Goal: Understand process/instructions: Learn about a topic

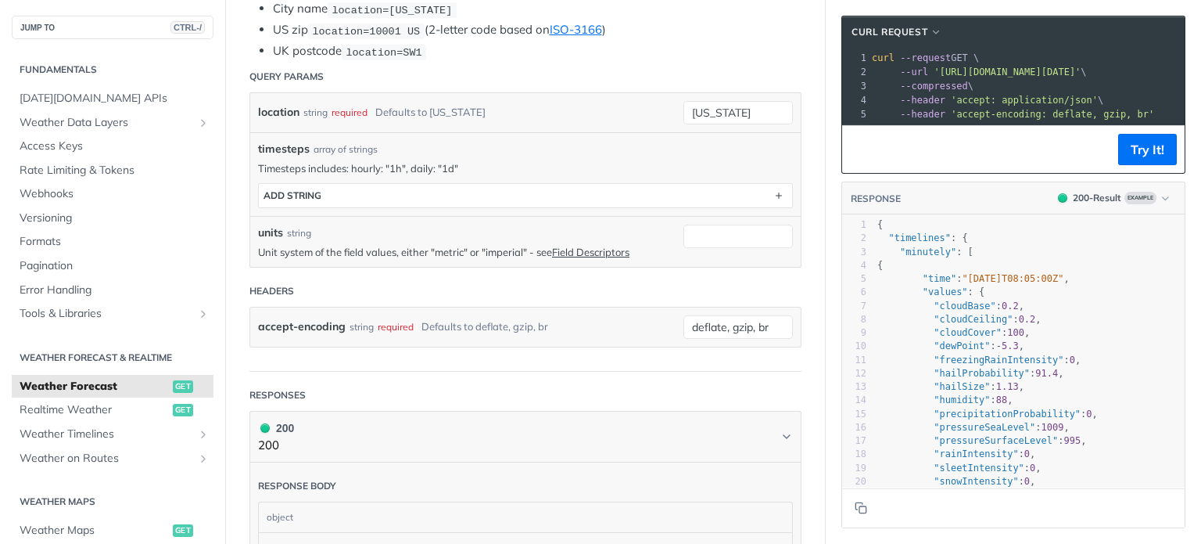
scroll to position [411, 0]
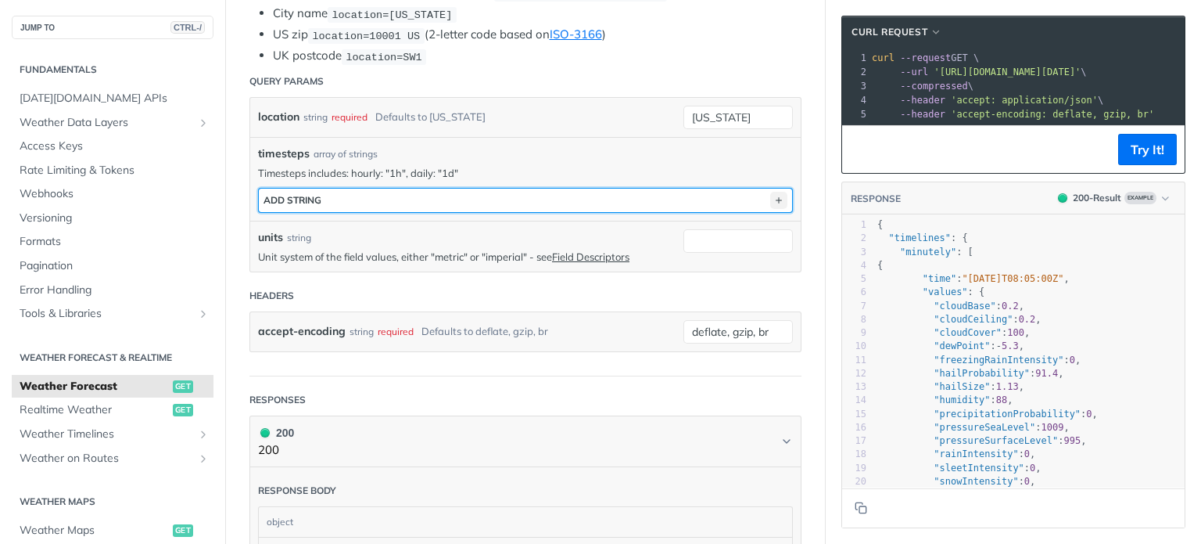
click at [770, 196] on icon "button" at bounding box center [778, 200] width 17 height 17
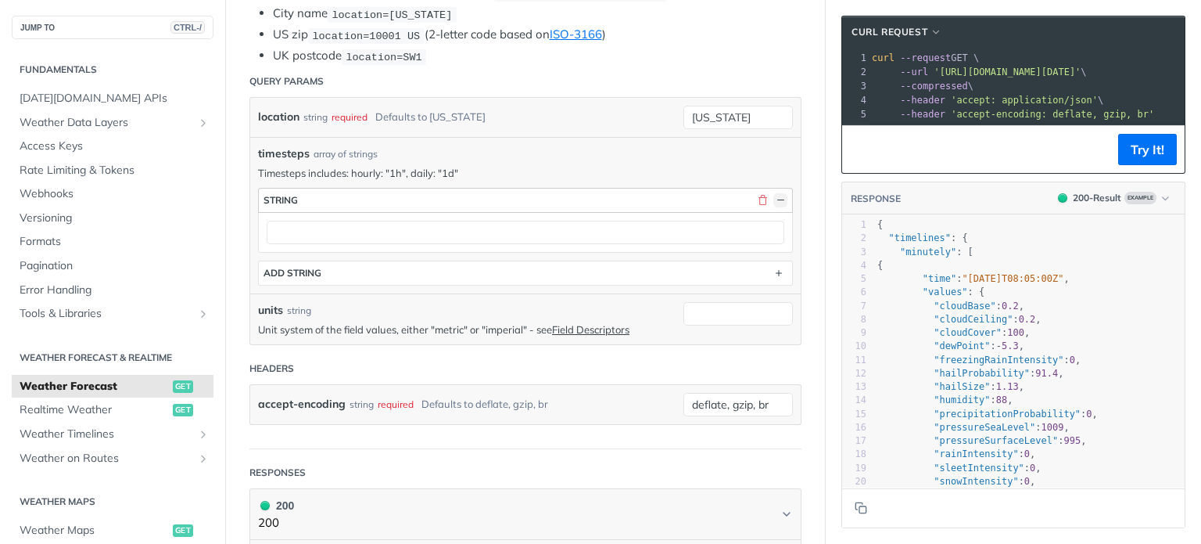
click at [773, 199] on button "button" at bounding box center [780, 200] width 14 height 14
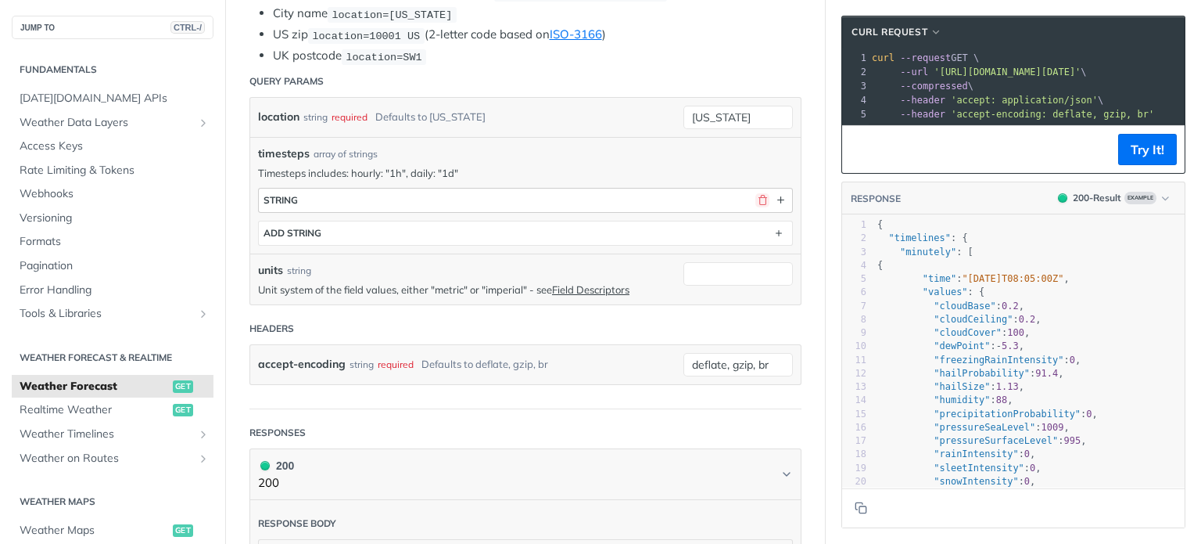
click at [755, 199] on button "button" at bounding box center [762, 200] width 14 height 14
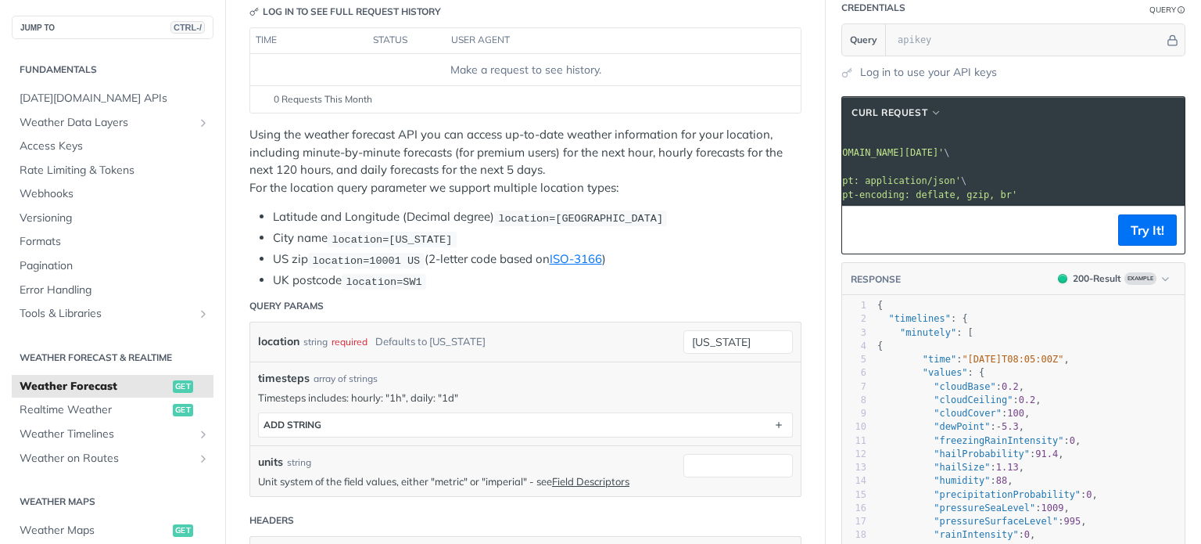
scroll to position [0, 147]
click at [944, 149] on span "'[URL][DOMAIN_NAME][DATE]'" at bounding box center [870, 152] width 147 height 11
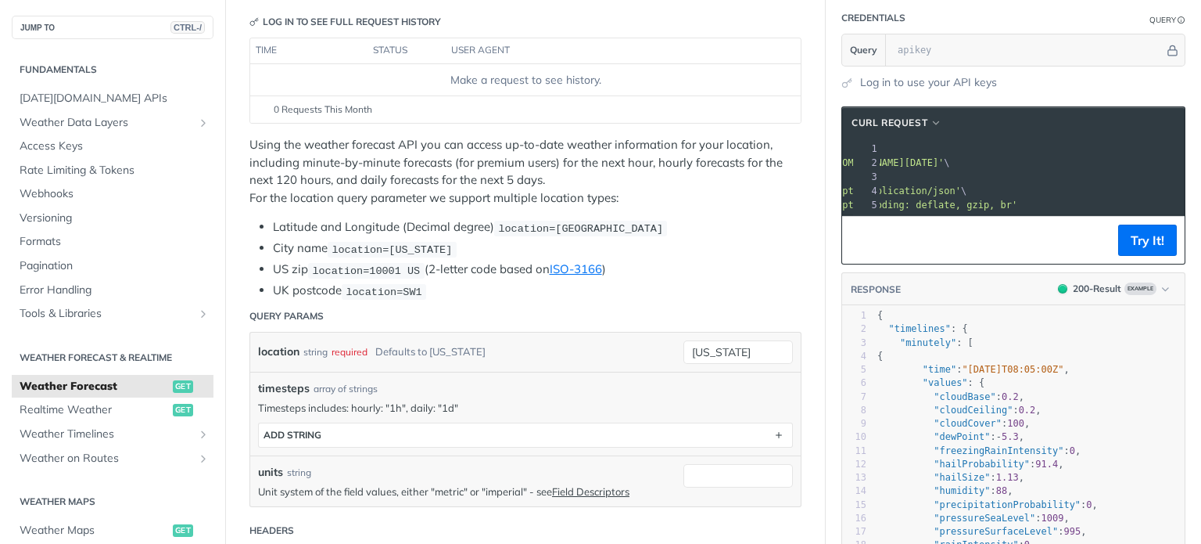
scroll to position [174, 0]
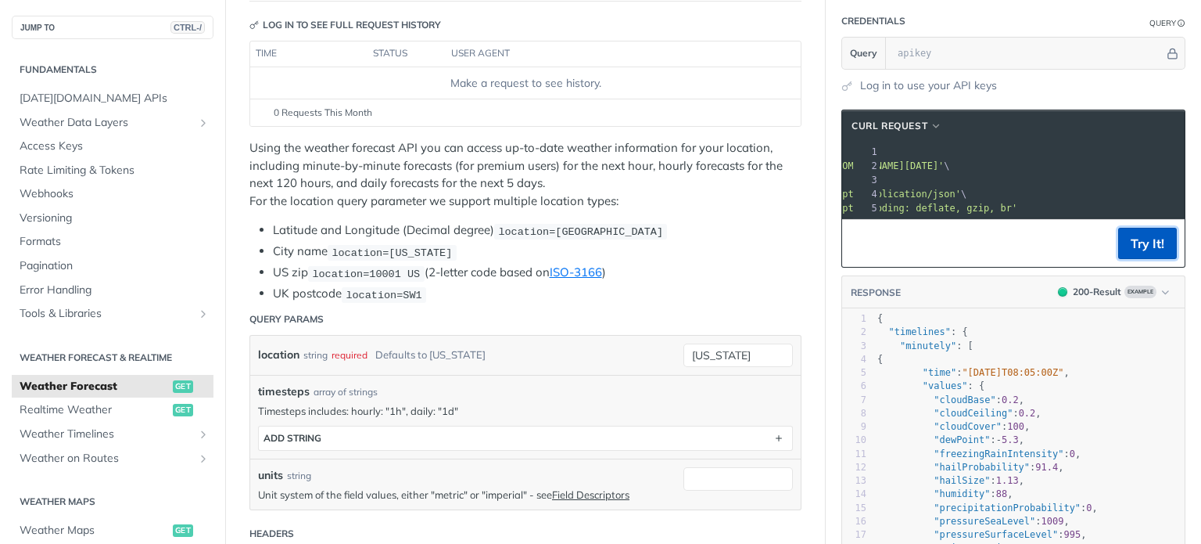
click at [1145, 255] on button "Try It!" at bounding box center [1147, 243] width 59 height 31
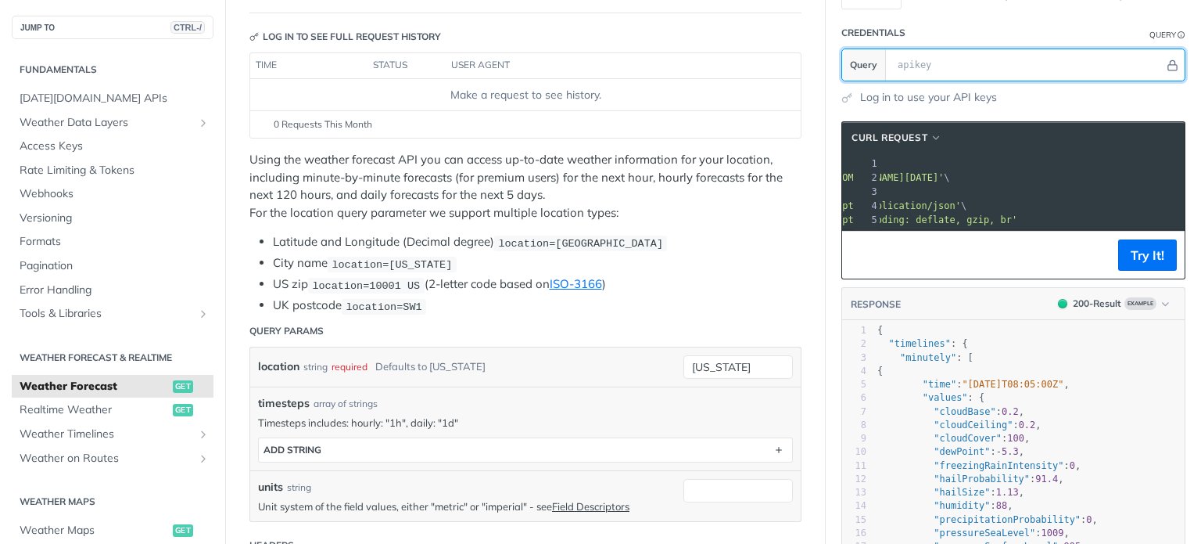
scroll to position [160, 0]
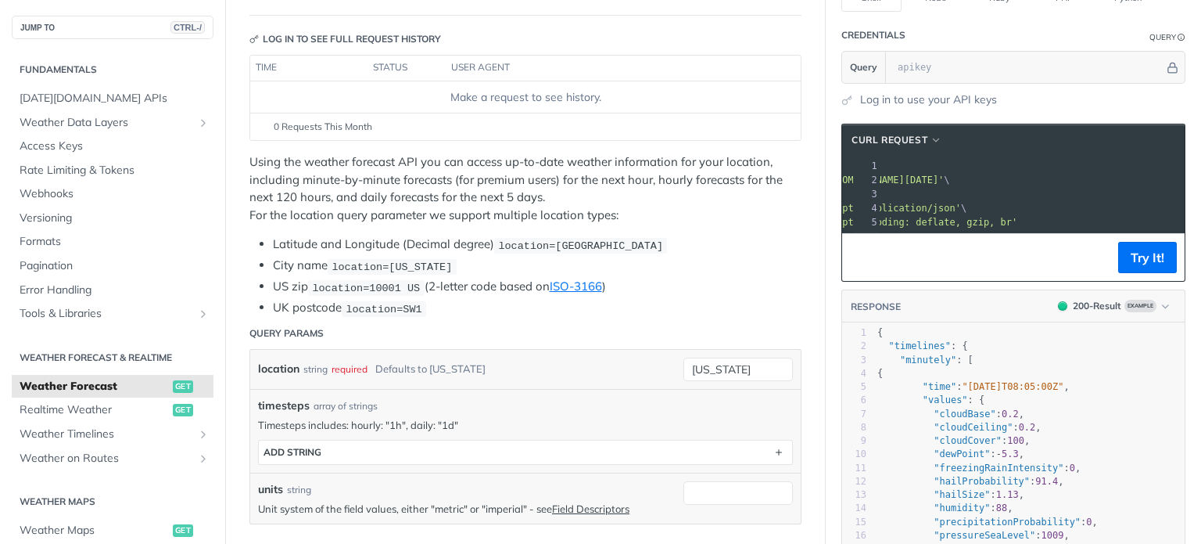
drag, startPoint x: 1027, startPoint y: 239, endPoint x: 1078, endPoint y: 205, distance: 61.6
click at [1078, 205] on pre "--header 'accept: application/json' \" at bounding box center [964, 208] width 465 height 14
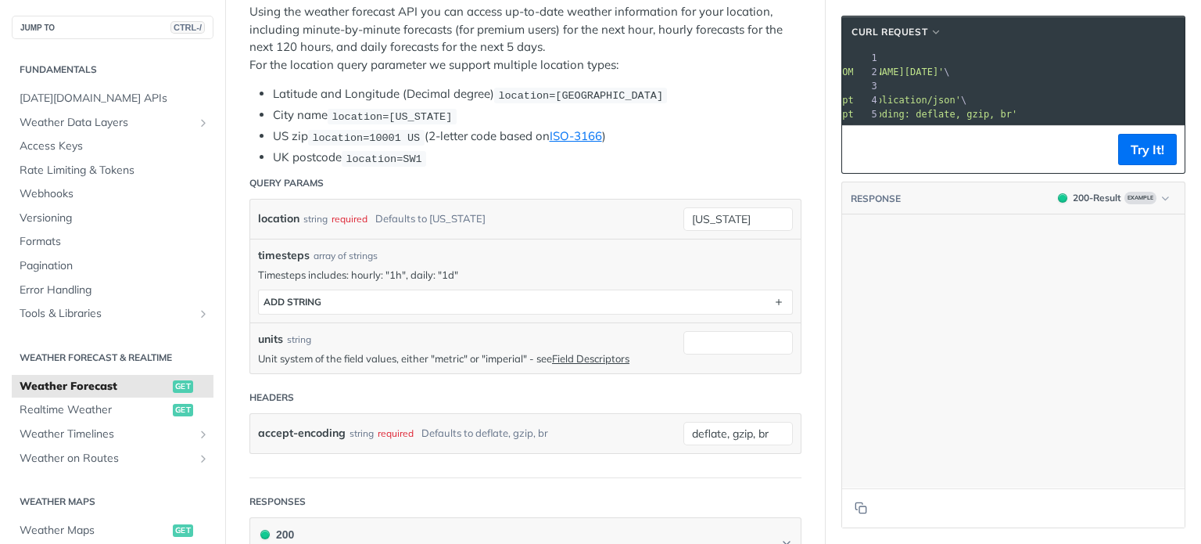
scroll to position [0, 0]
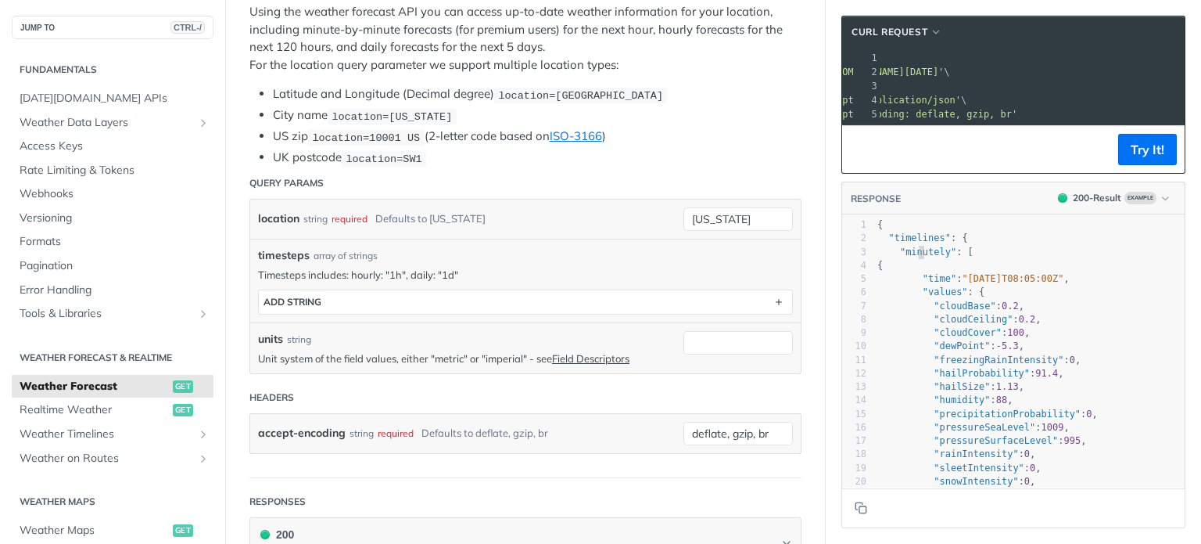
click at [906, 257] on span ""minutely"" at bounding box center [928, 251] width 56 height 11
type textarea "minutely"
click at [906, 257] on span ""minutely"" at bounding box center [928, 251] width 56 height 11
click at [923, 284] on span ""time"" at bounding box center [940, 278] width 34 height 11
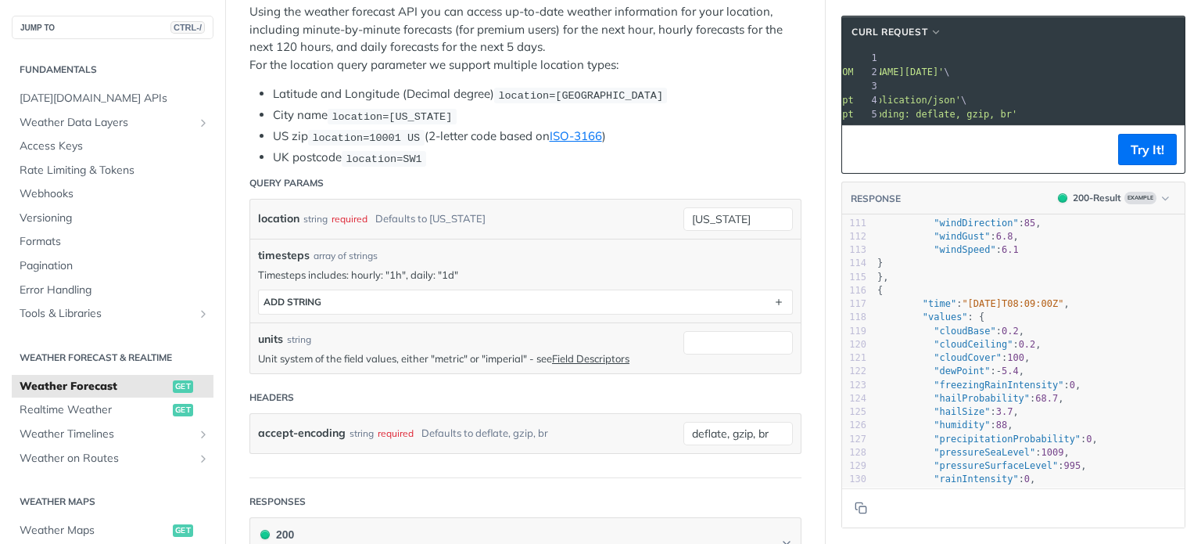
scroll to position [1570, 0]
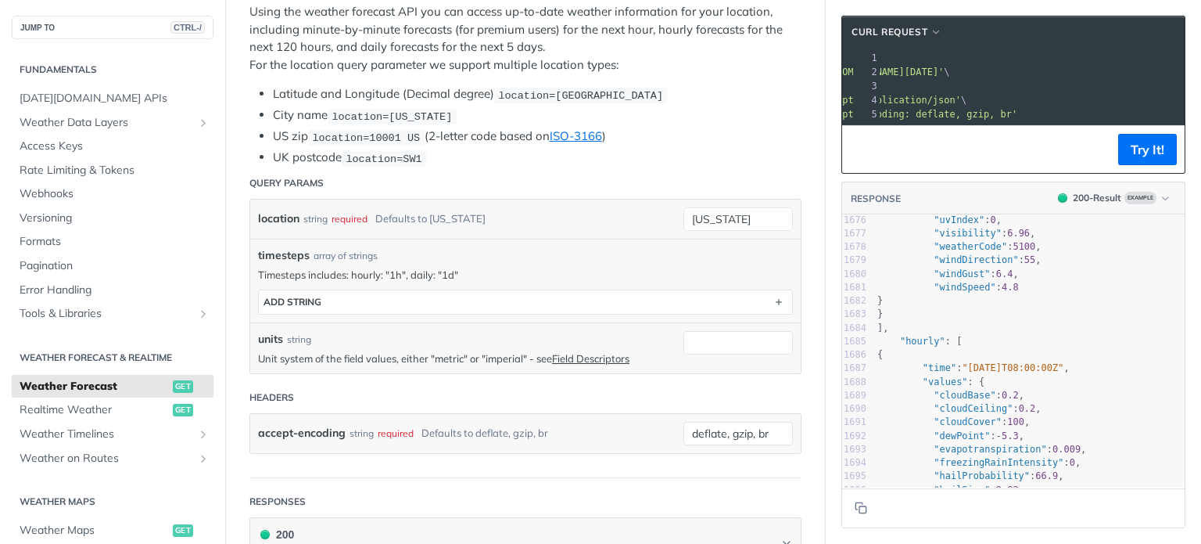
click at [906, 346] on span ""hourly"" at bounding box center [922, 341] width 45 height 11
type textarea "hourly"
click at [906, 346] on span ""hourly"" at bounding box center [922, 341] width 45 height 11
click at [899, 400] on span ""cloudBase" : 0.2 ," at bounding box center [950, 394] width 147 height 11
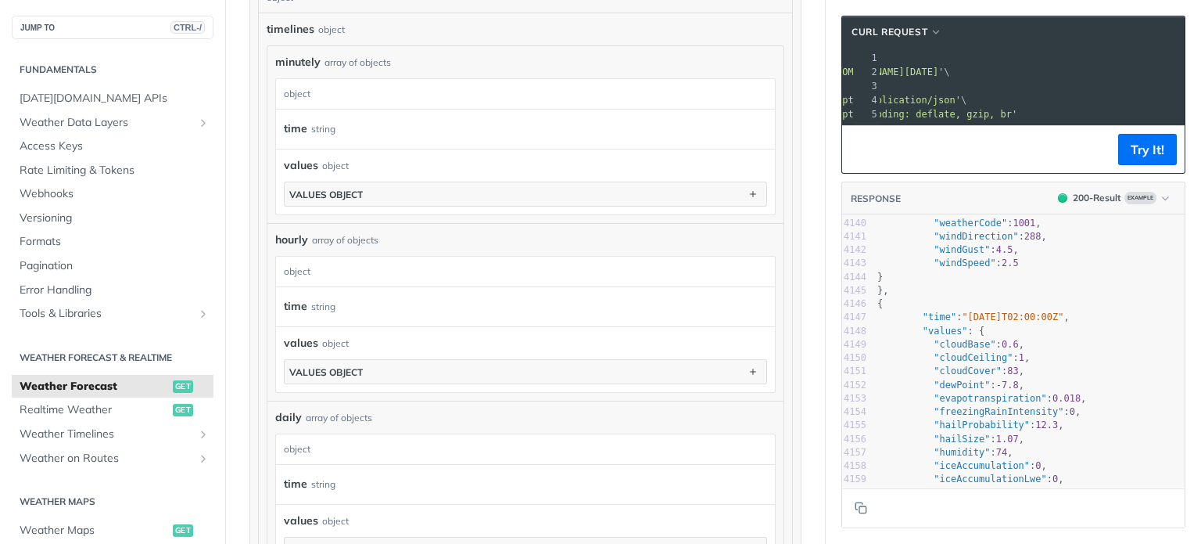
click at [285, 415] on span "daily" at bounding box center [288, 417] width 27 height 16
copy span "daily"
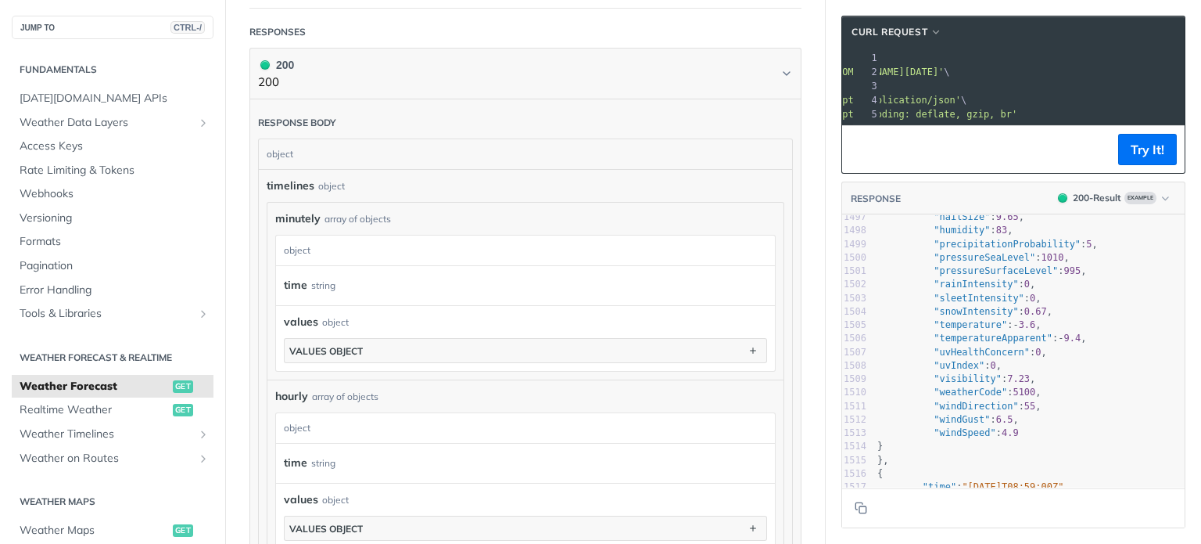
scroll to position [0, 0]
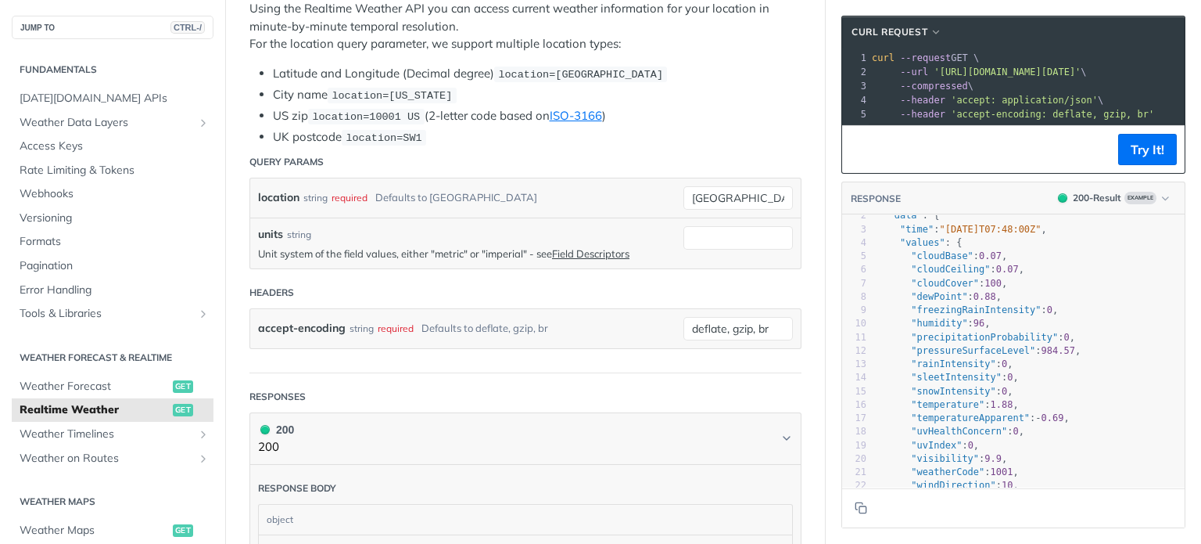
scroll to position [2, 0]
